Goal: Task Accomplishment & Management: Use online tool/utility

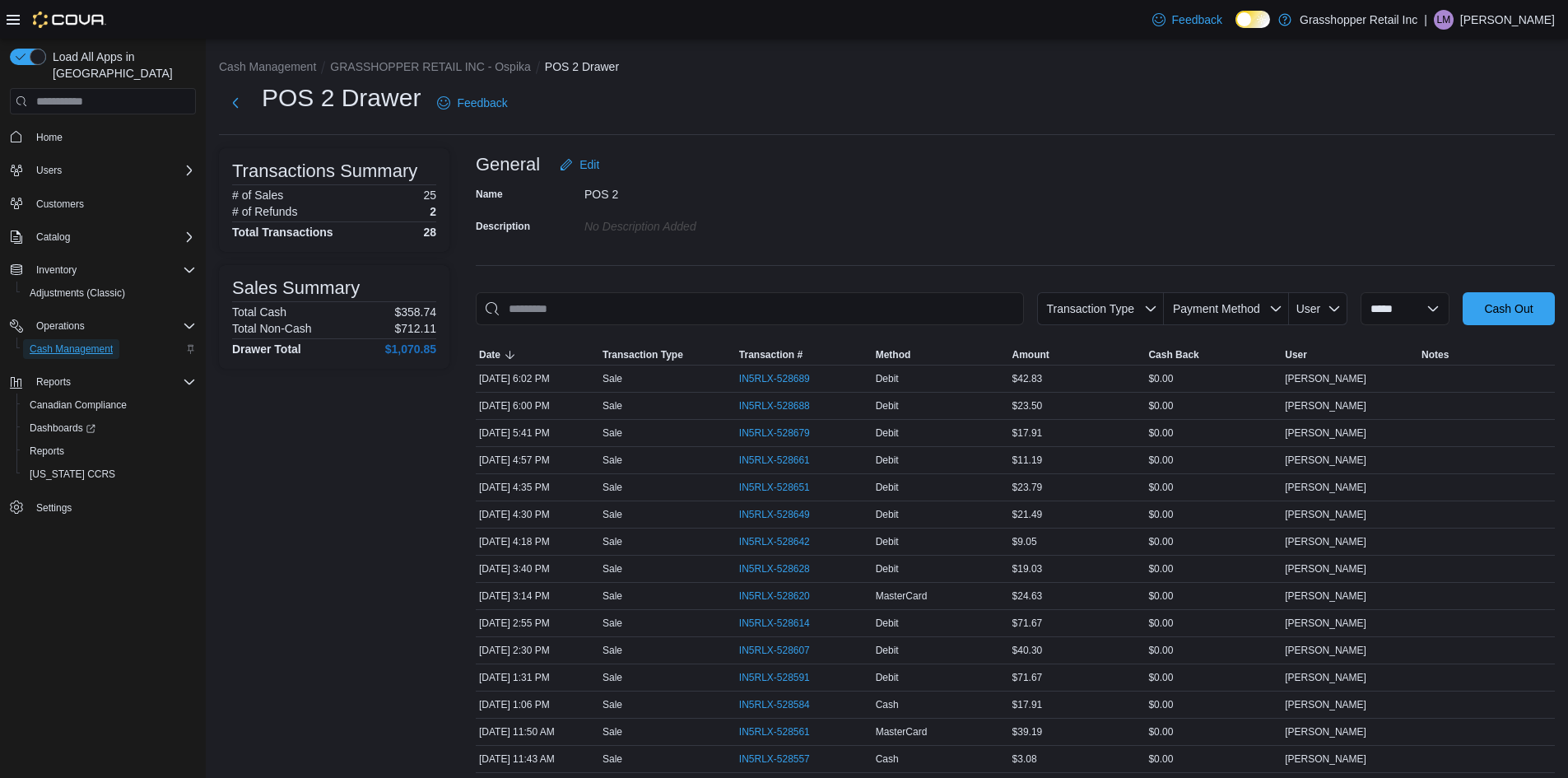
click at [83, 343] on span "Cash Management" at bounding box center [71, 349] width 83 height 13
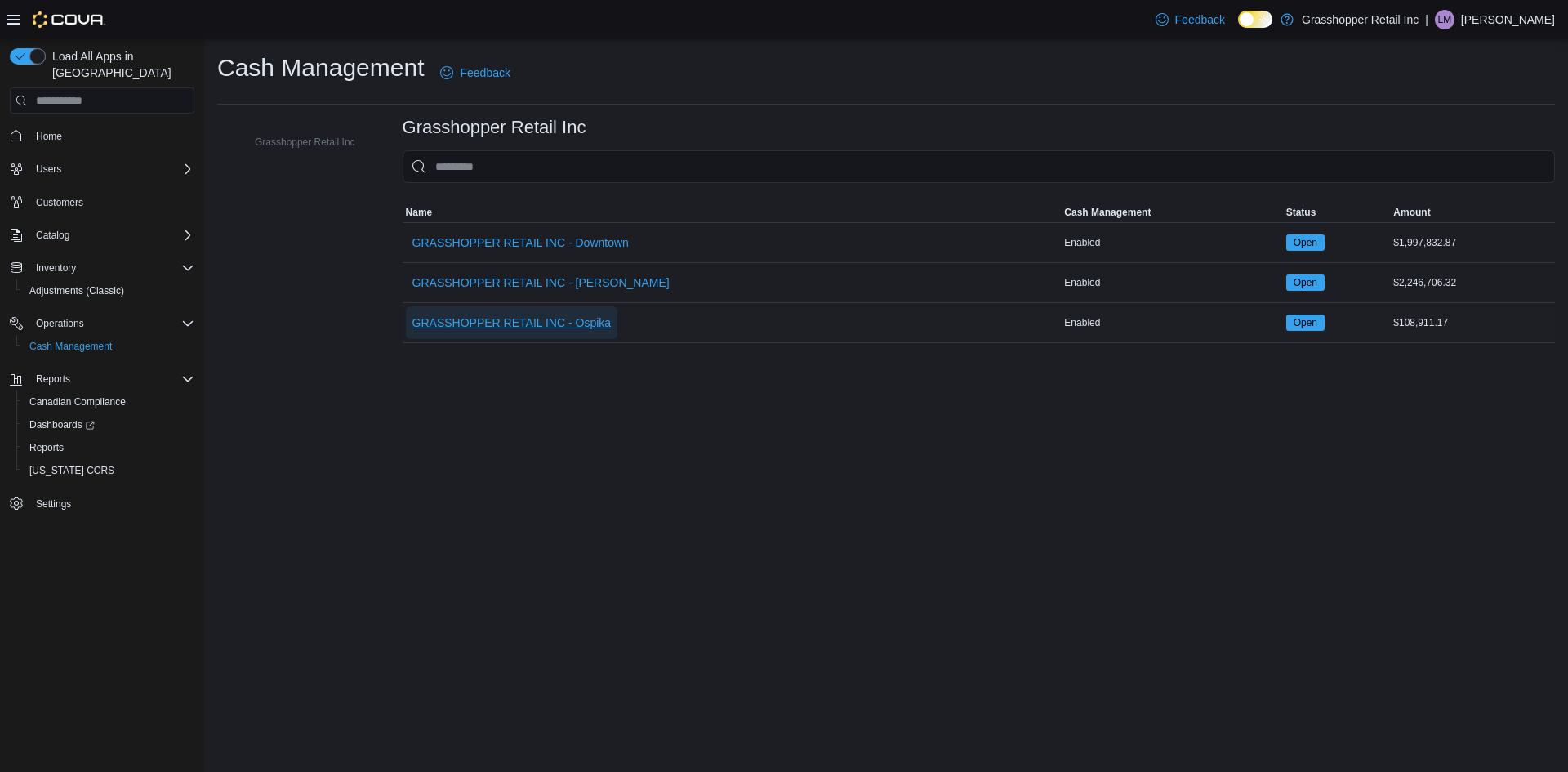
click at [544, 316] on span "GRASSHOPPER RETAIL INC - Ospika" at bounding box center [512, 322] width 199 height 16
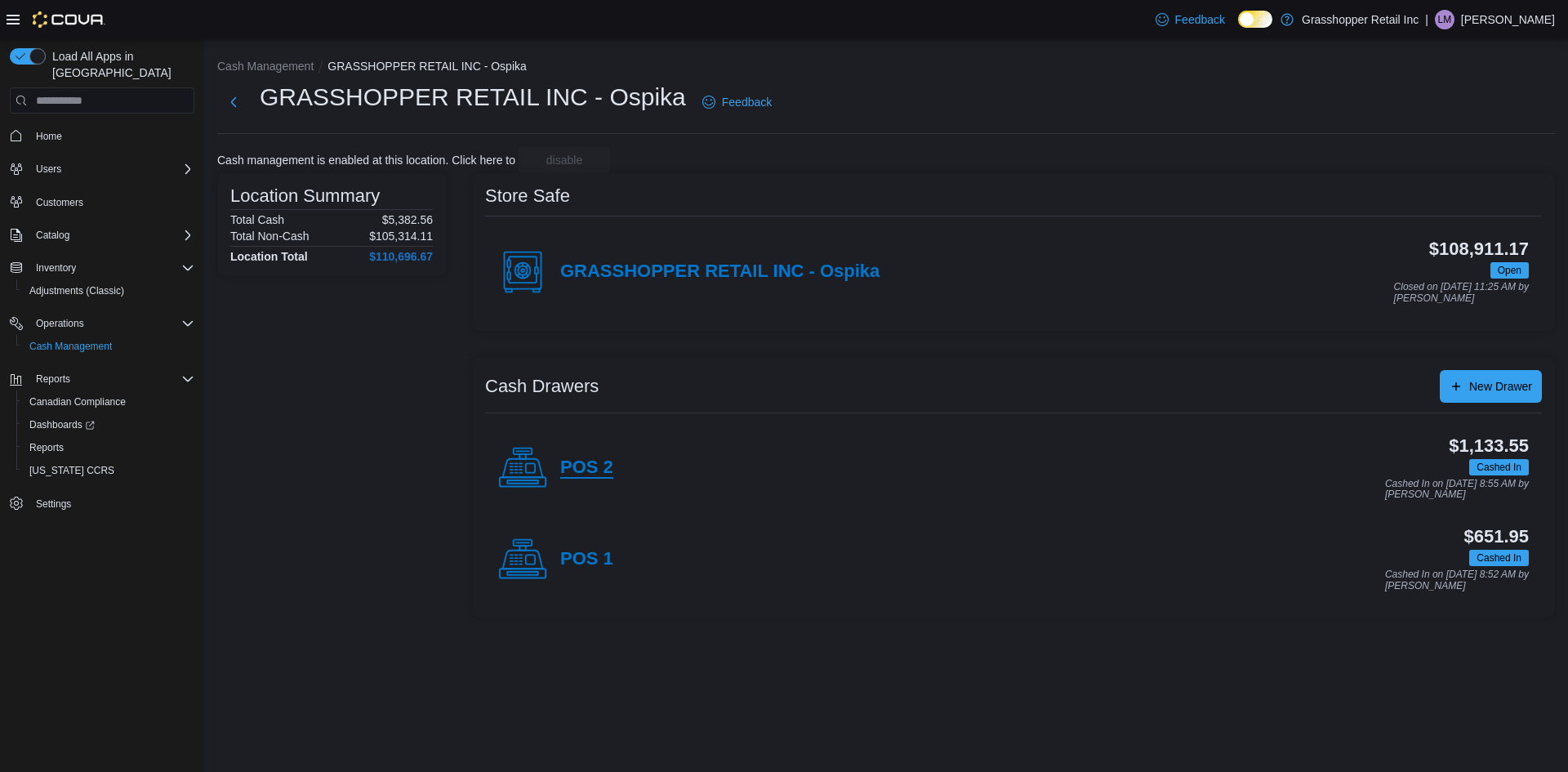
click at [594, 467] on h4 "POS 2" at bounding box center [587, 468] width 53 height 21
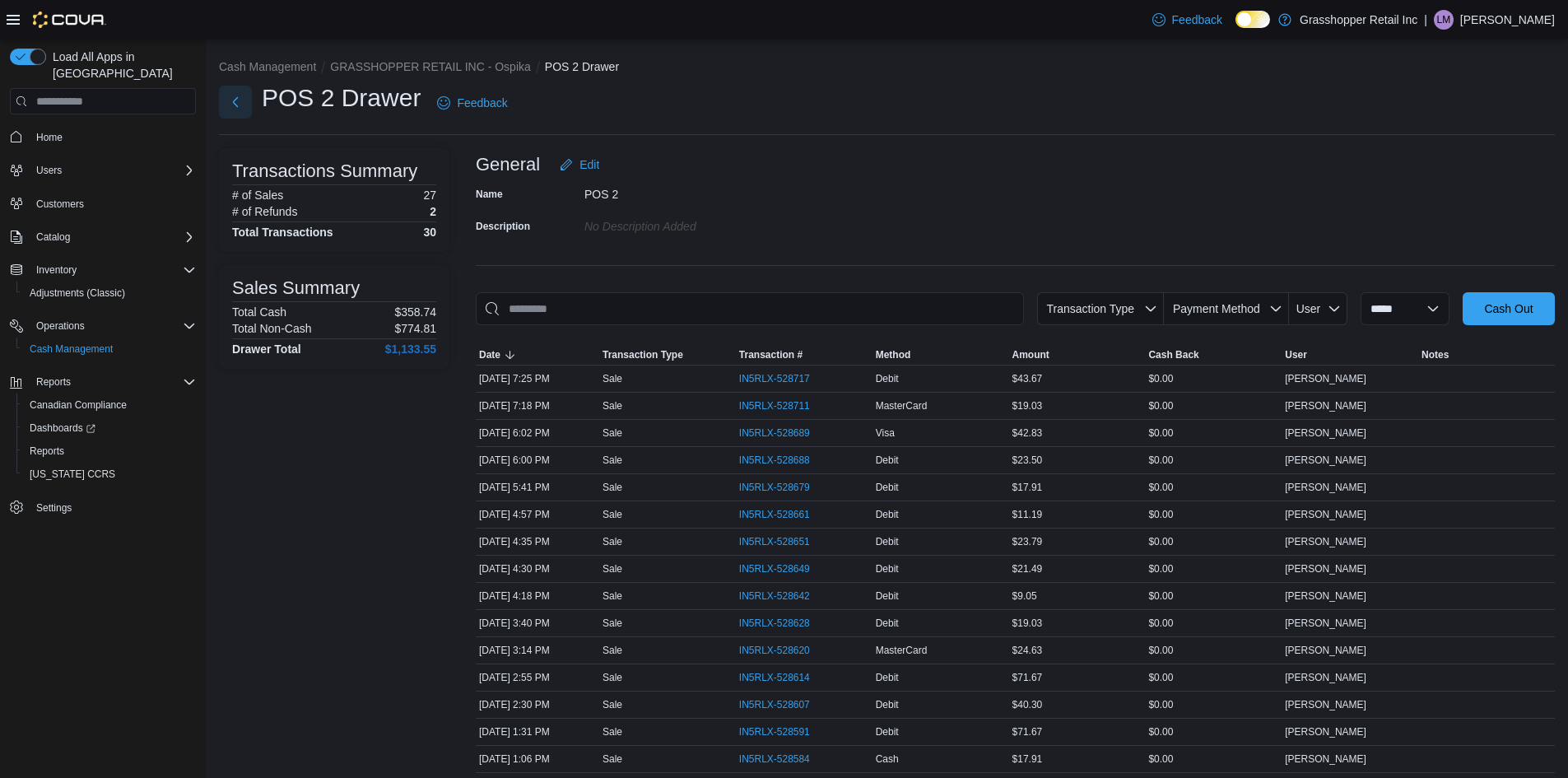
click at [239, 104] on button "Next" at bounding box center [235, 101] width 33 height 33
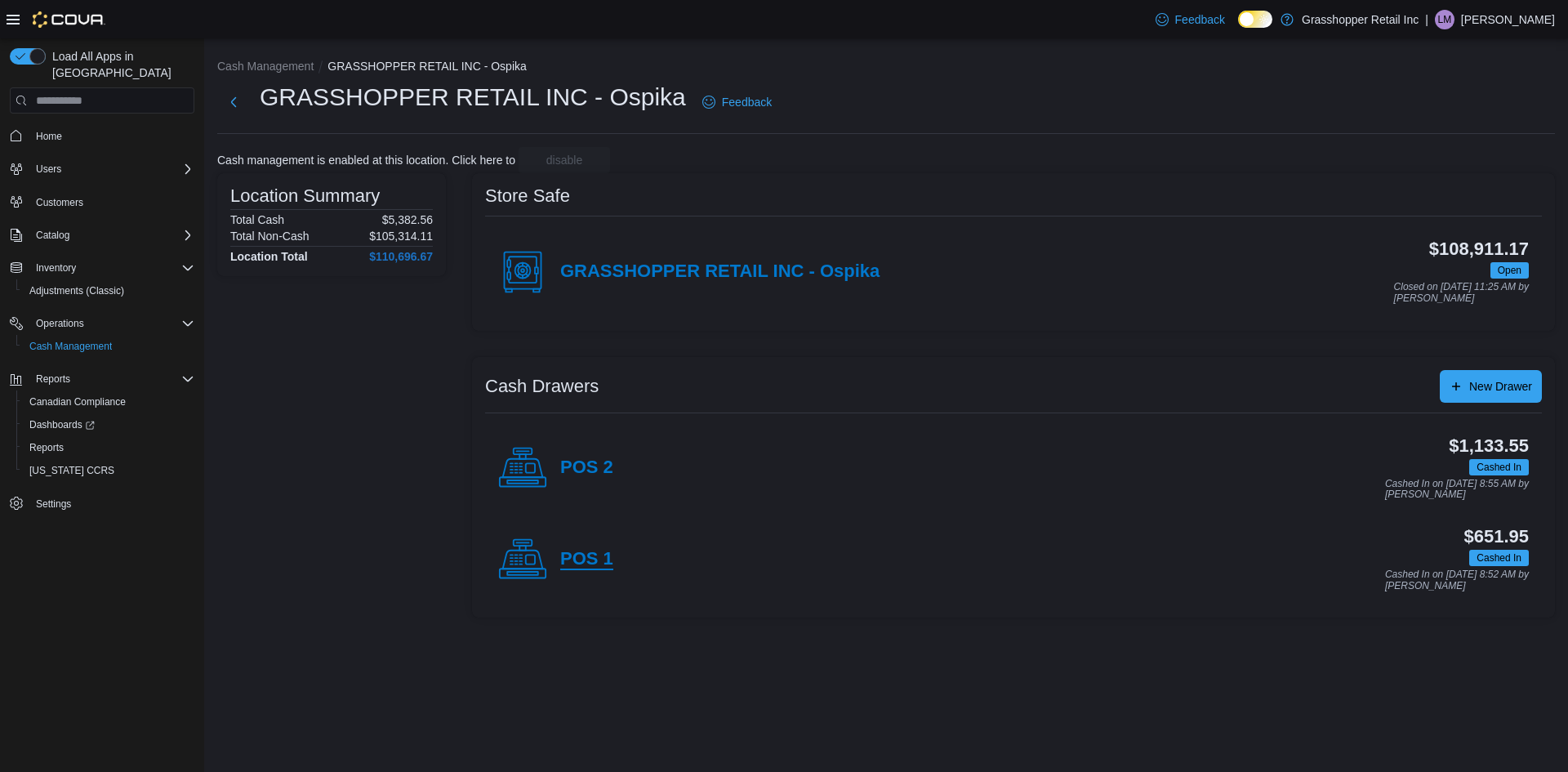
click at [577, 551] on h4 "POS 1" at bounding box center [587, 559] width 53 height 21
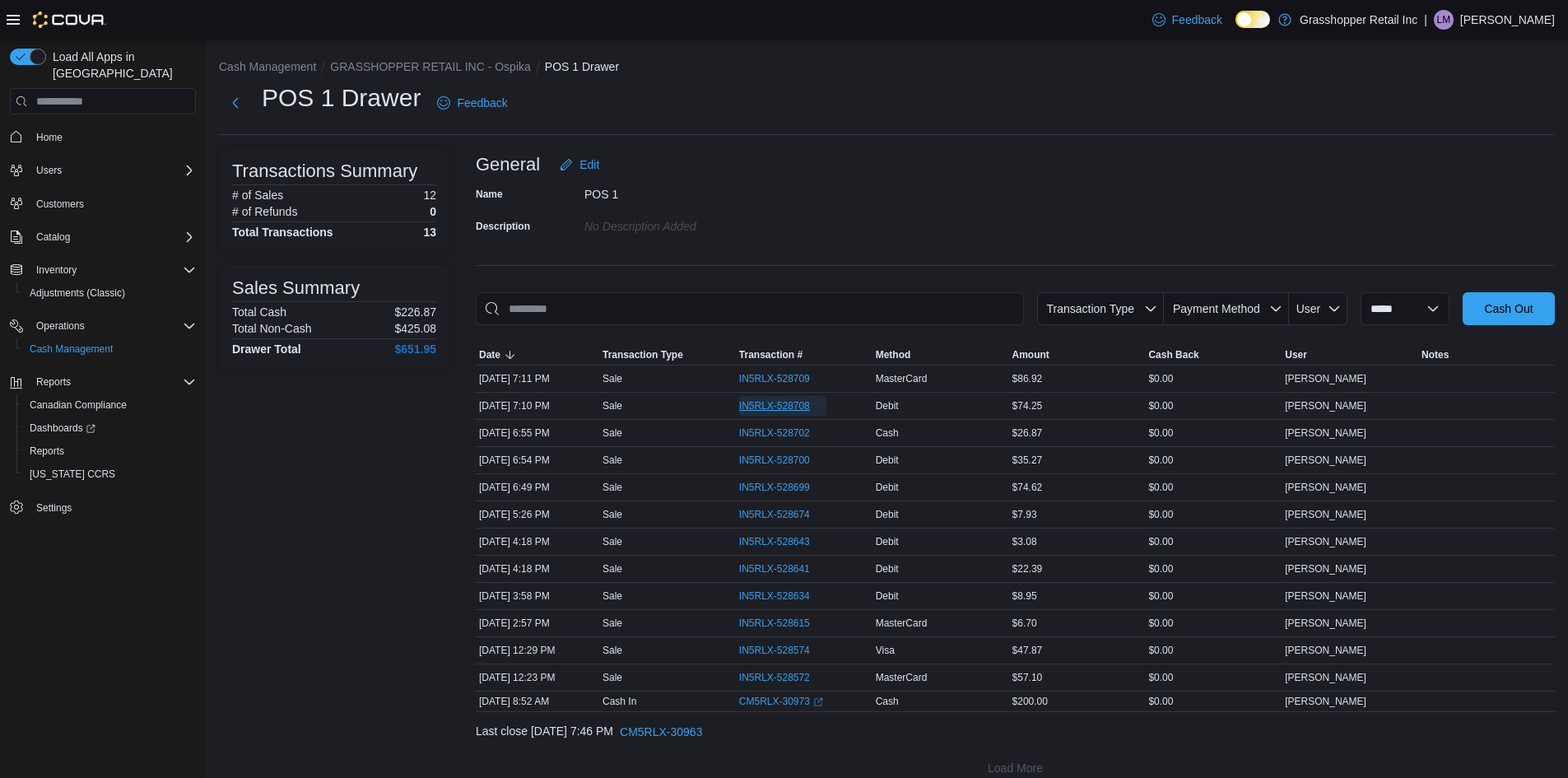
click at [760, 404] on span "IN5RLX-528708" at bounding box center [775, 406] width 71 height 13
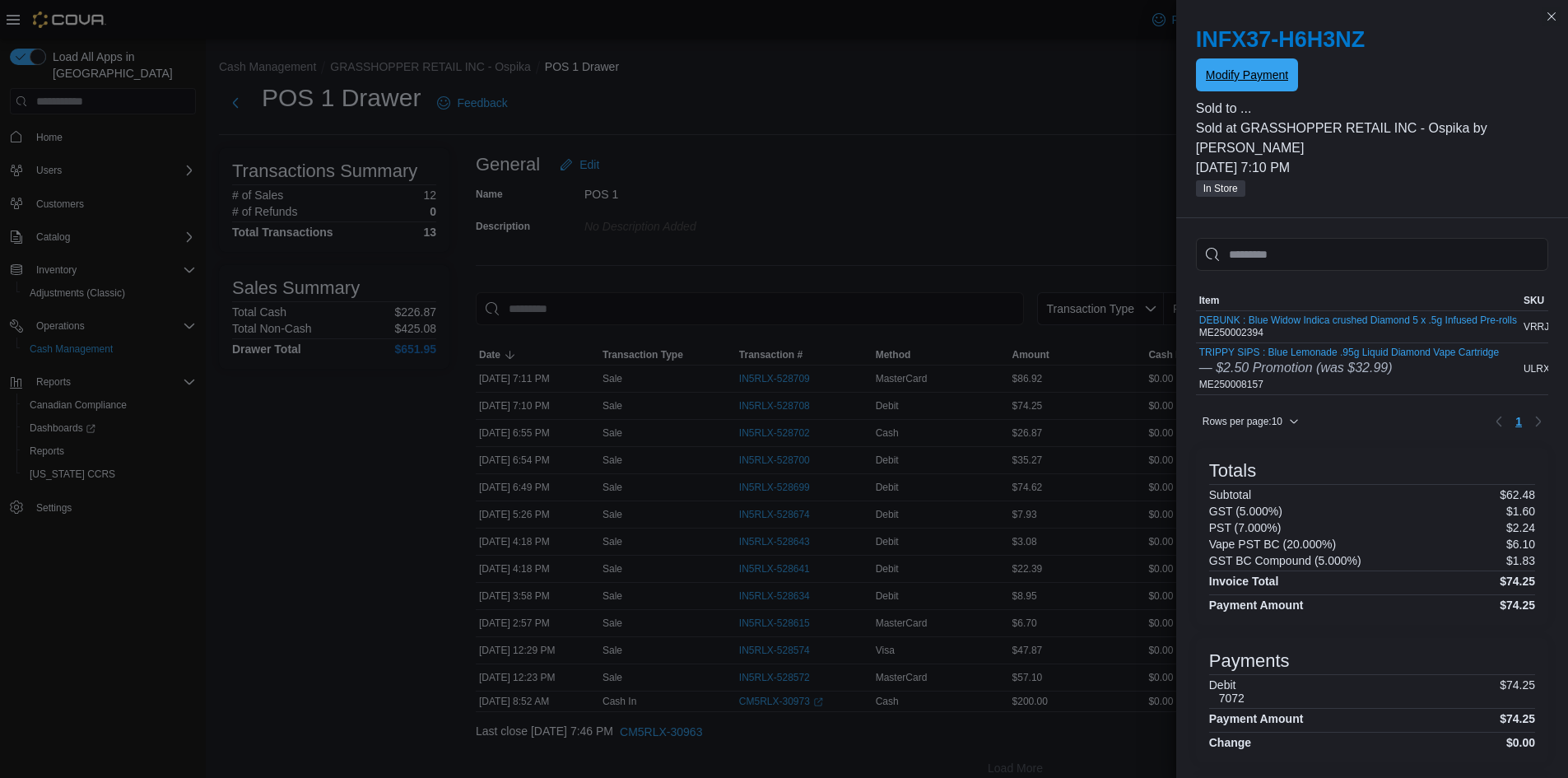
click at [1230, 77] on span "Modify Payment" at bounding box center [1248, 74] width 83 height 16
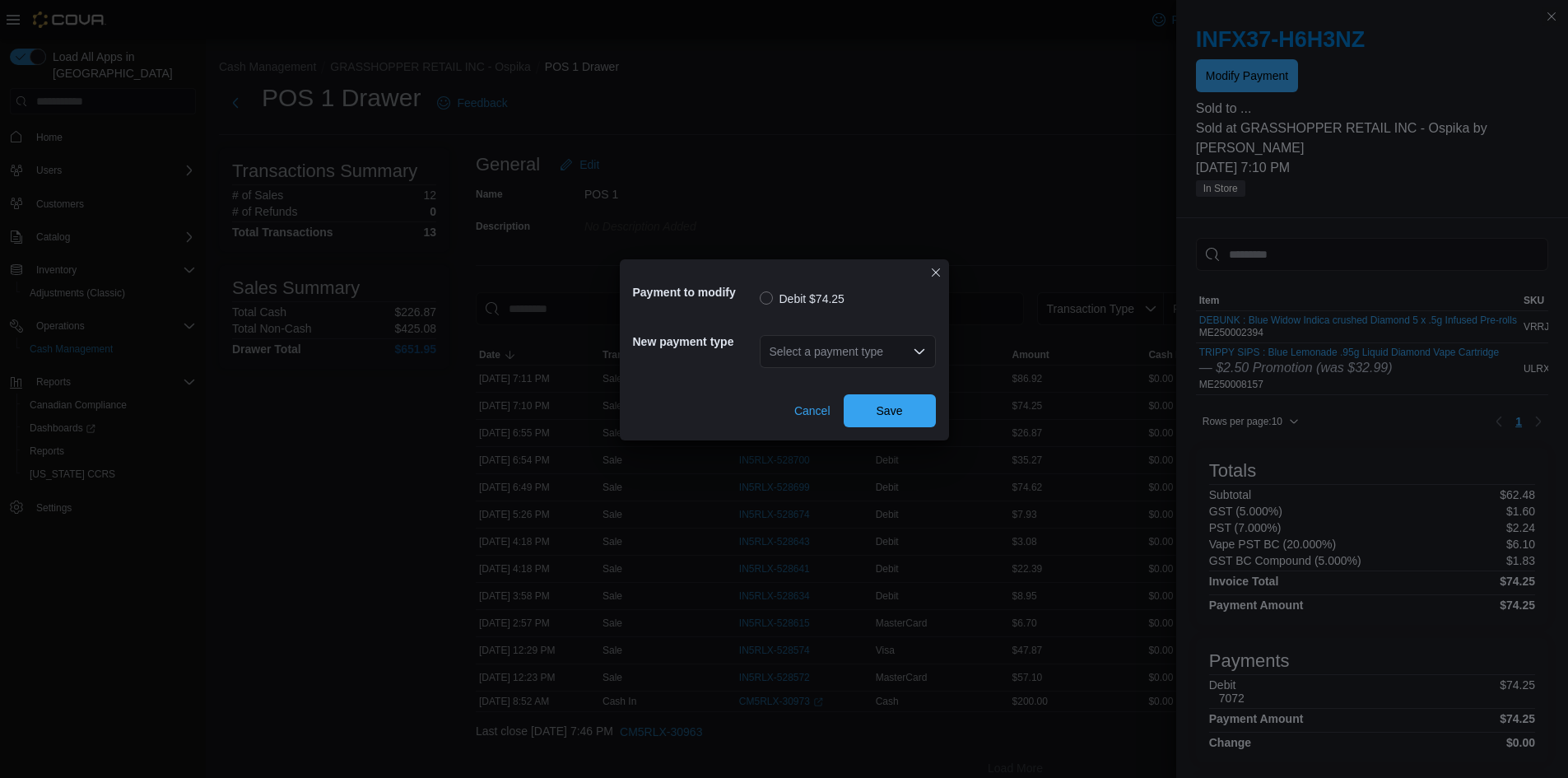
click at [869, 362] on div "Select a payment type" at bounding box center [848, 351] width 176 height 33
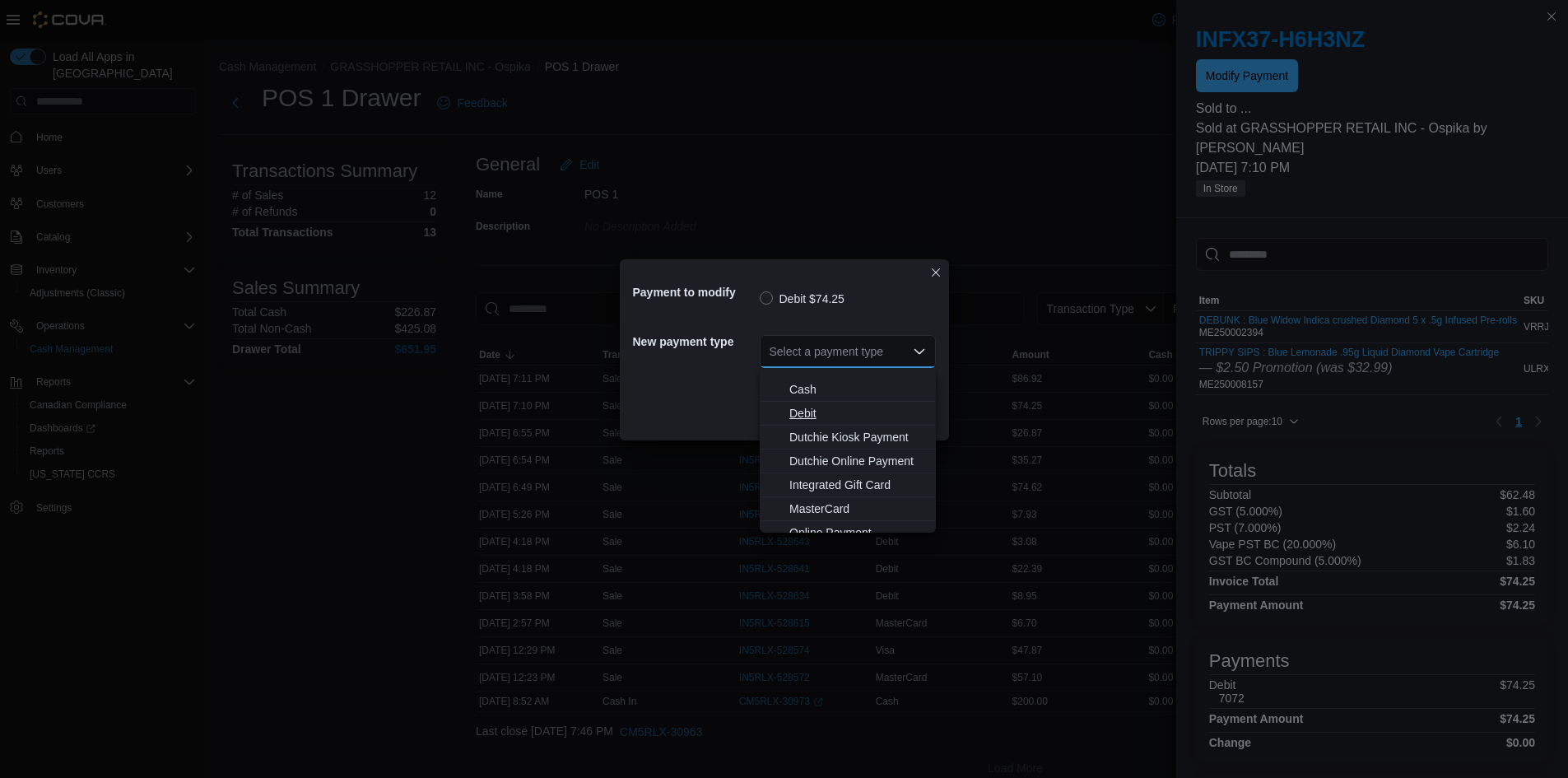
scroll to position [122, 0]
click at [821, 511] on button "Visa" at bounding box center [848, 520] width 176 height 24
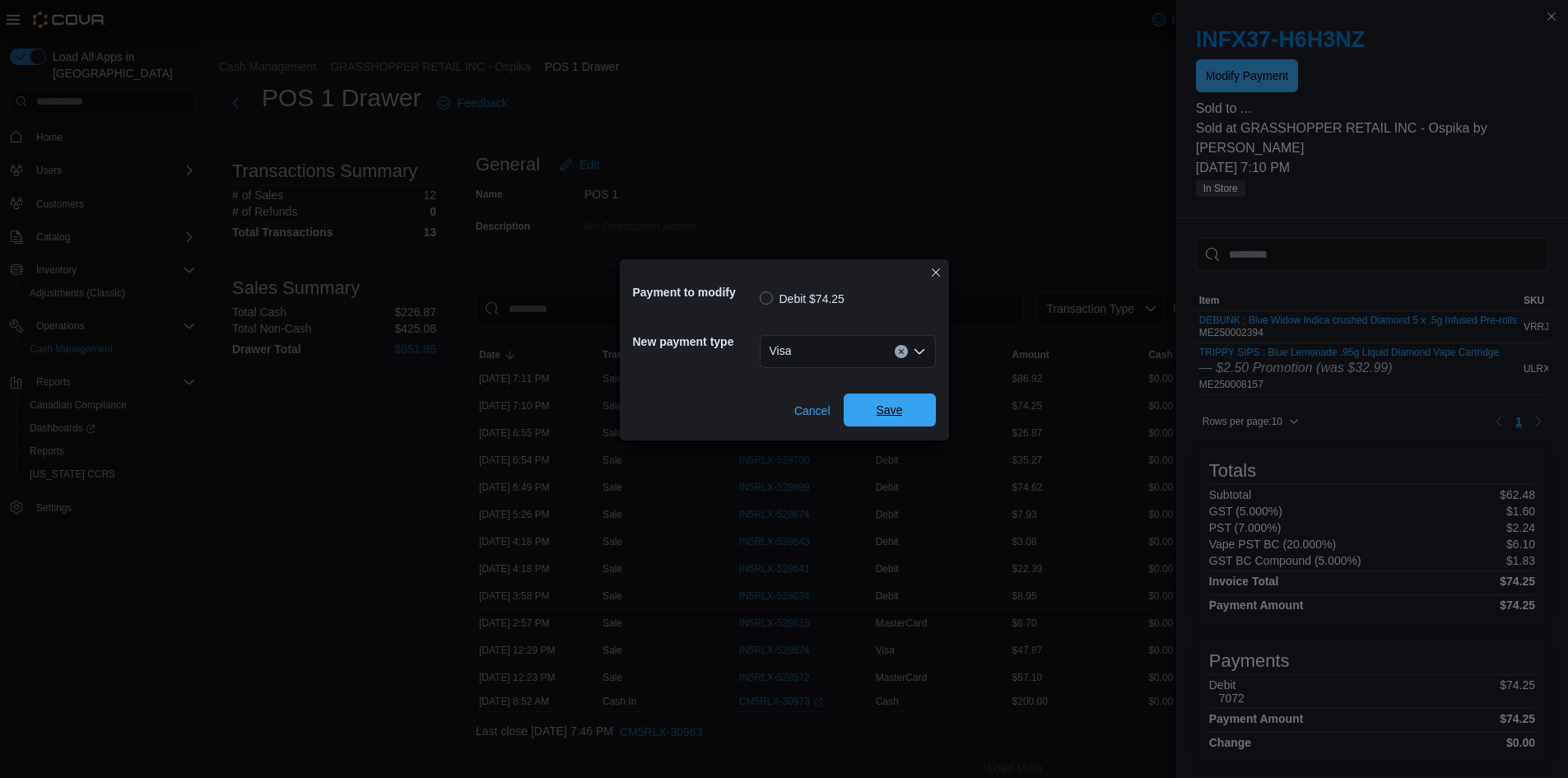
click at [894, 415] on span "Save" at bounding box center [889, 410] width 26 height 16
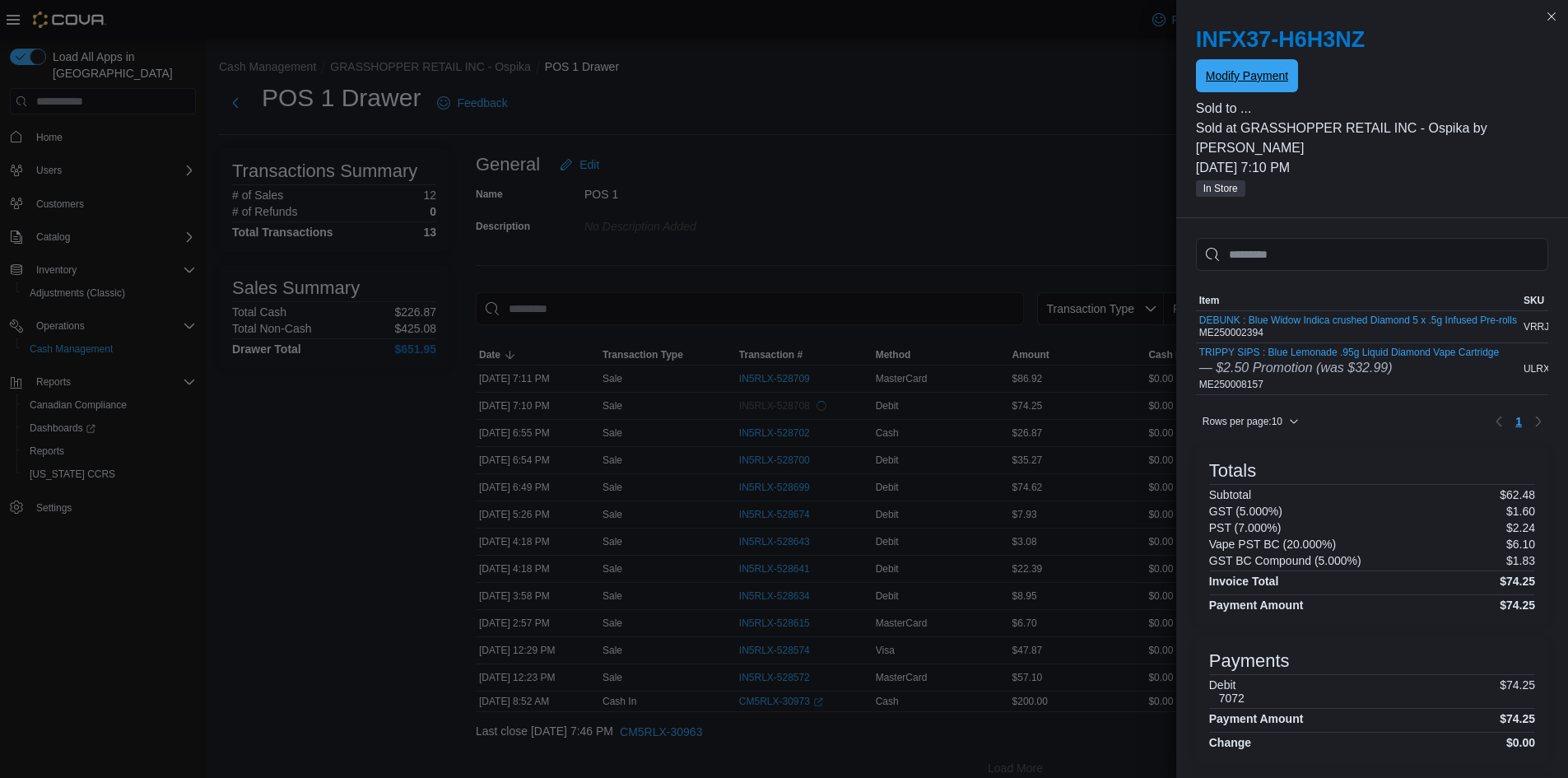
scroll to position [0, 0]
